Goal: Find specific page/section: Find specific page/section

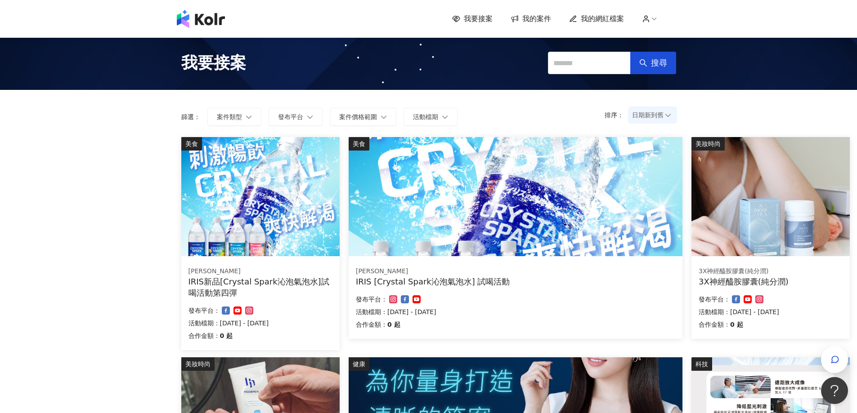
click at [652, 115] on span "日期新到舊" at bounding box center [652, 114] width 41 height 13
click at [660, 164] on div "日期新到舊" at bounding box center [652, 165] width 33 height 10
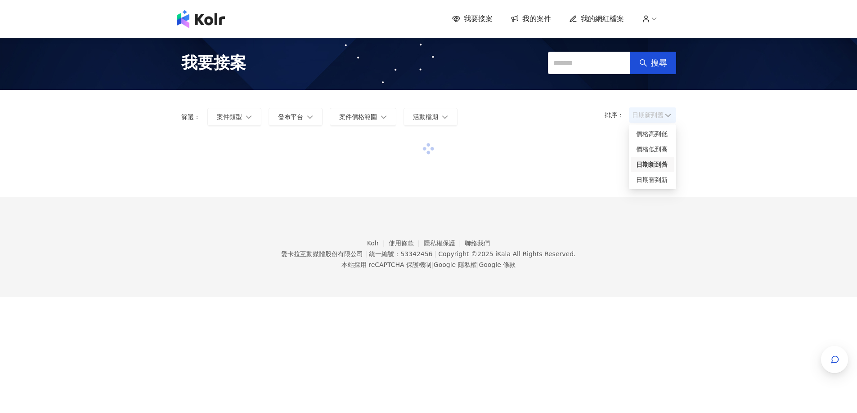
drag, startPoint x: 0, startPoint y: 0, endPoint x: 651, endPoint y: 117, distance: 660.9
click at [651, 117] on span "日期新到舊" at bounding box center [652, 114] width 41 height 13
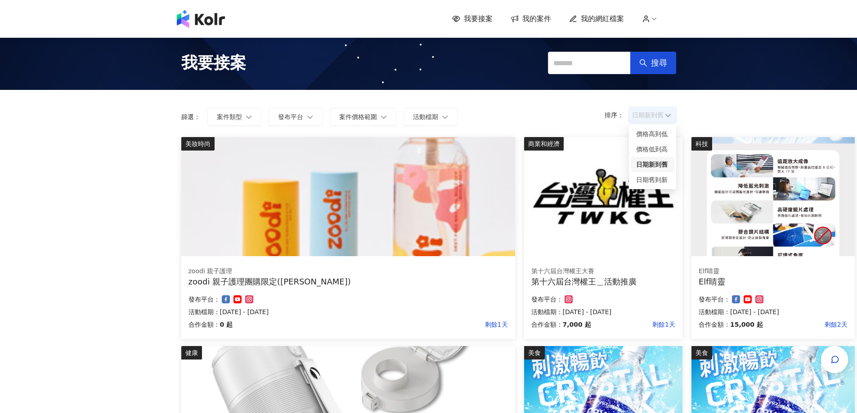
click at [655, 162] on div "日期新到舊" at bounding box center [652, 165] width 33 height 10
